Goal: Task Accomplishment & Management: Manage account settings

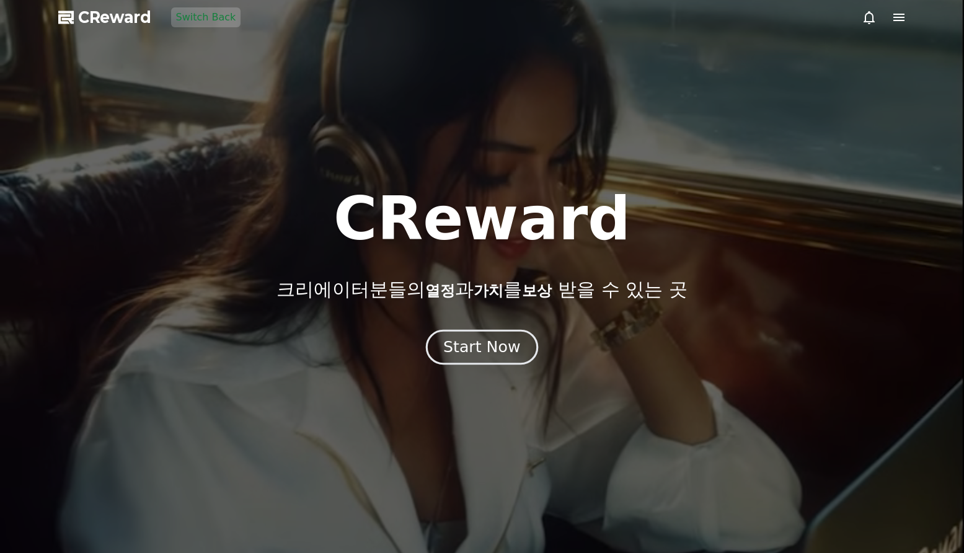
click at [523, 340] on button "Start Now" at bounding box center [482, 347] width 112 height 35
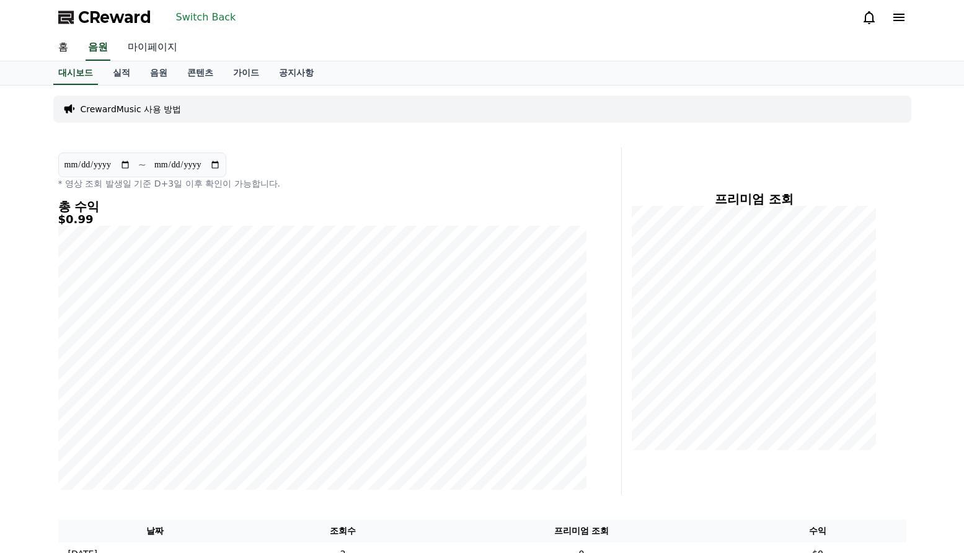
click at [153, 42] on link "마이페이지" at bounding box center [152, 48] width 69 height 26
select select "**********"
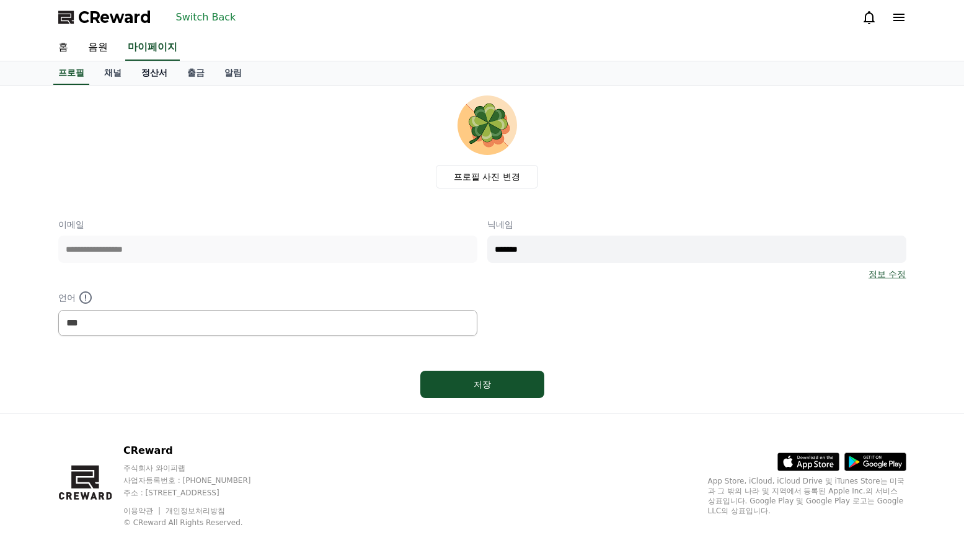
click at [156, 76] on link "정산서" at bounding box center [154, 73] width 46 height 24
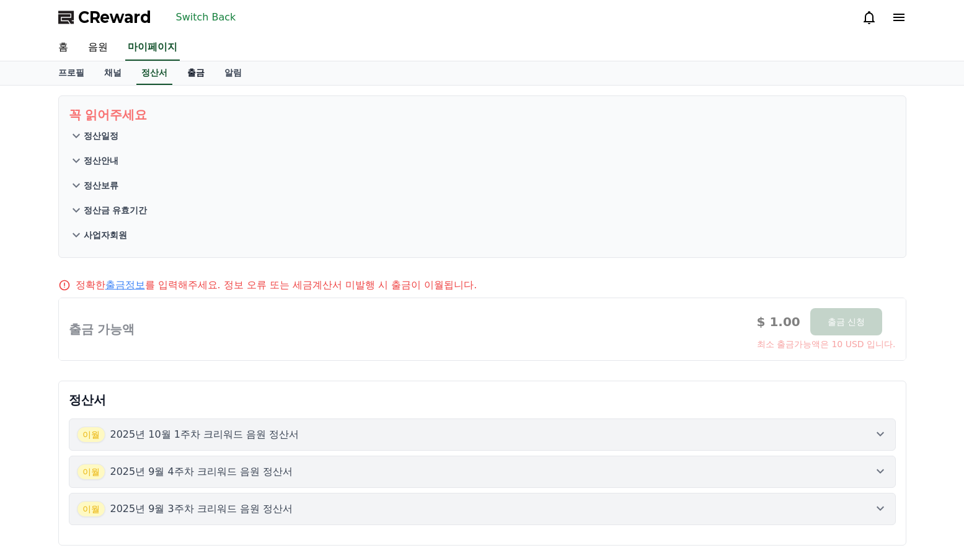
click at [195, 76] on link "출금" at bounding box center [195, 73] width 37 height 24
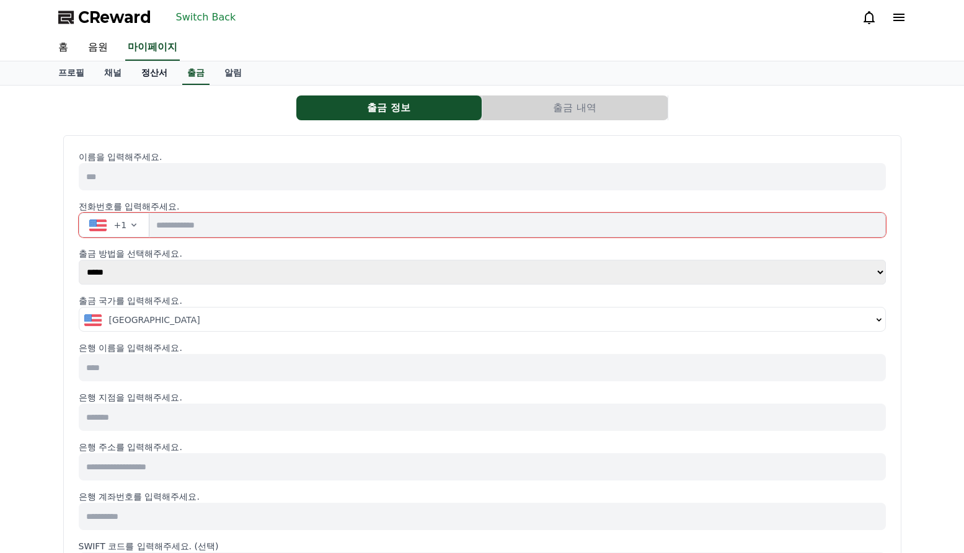
click at [161, 76] on link "정산서" at bounding box center [154, 73] width 46 height 24
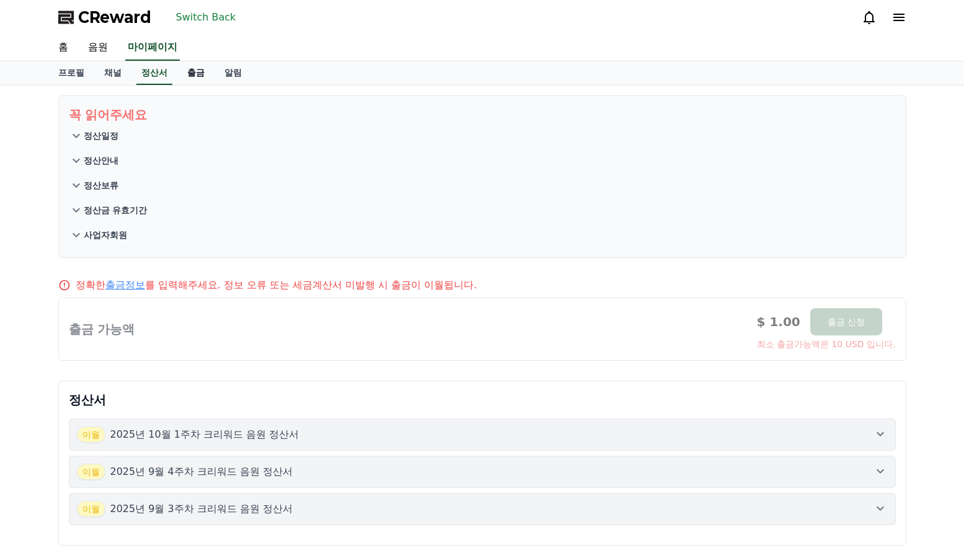
click at [187, 75] on link "출금" at bounding box center [195, 73] width 37 height 24
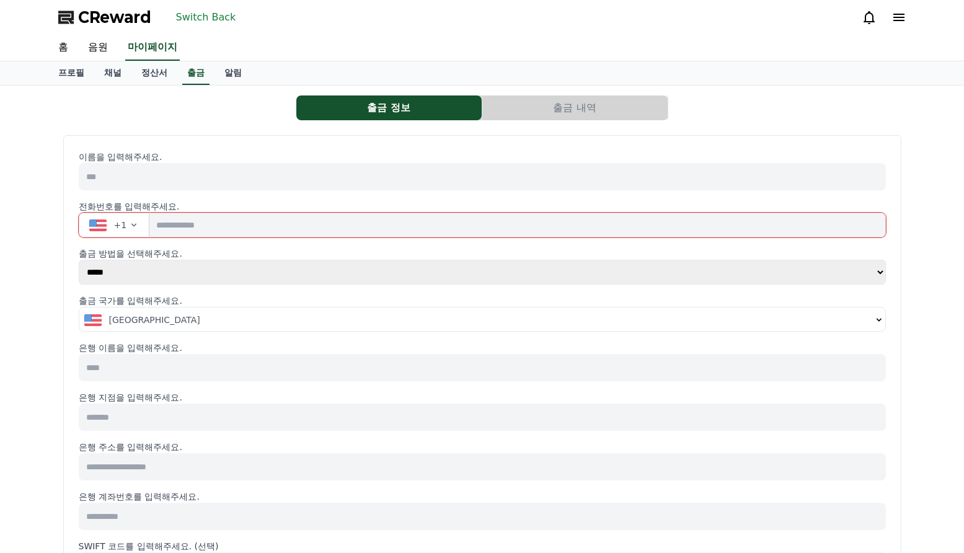
click at [134, 222] on icon "button" at bounding box center [134, 225] width 10 height 10
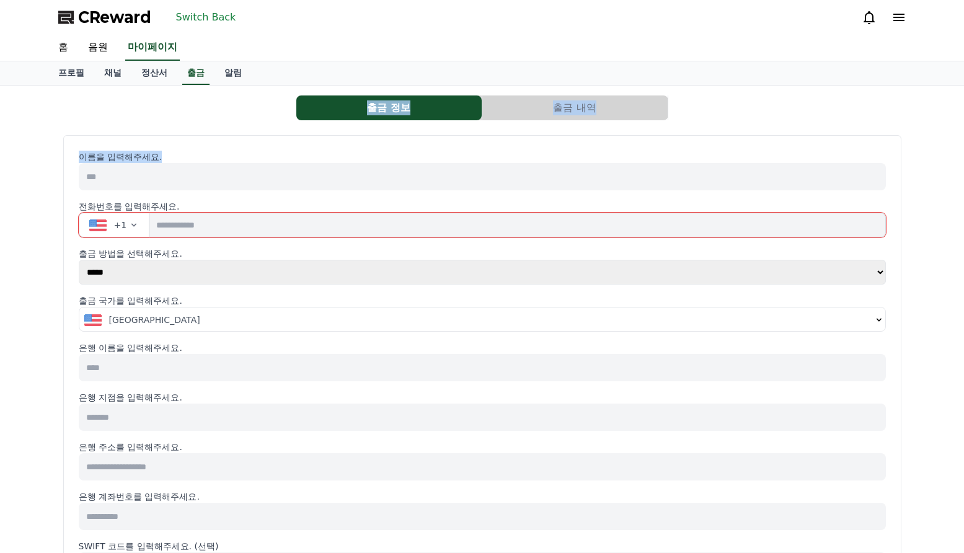
click at [208, 11] on button "Switch Back" at bounding box center [206, 17] width 70 height 20
